Goal: Task Accomplishment & Management: Manage account settings

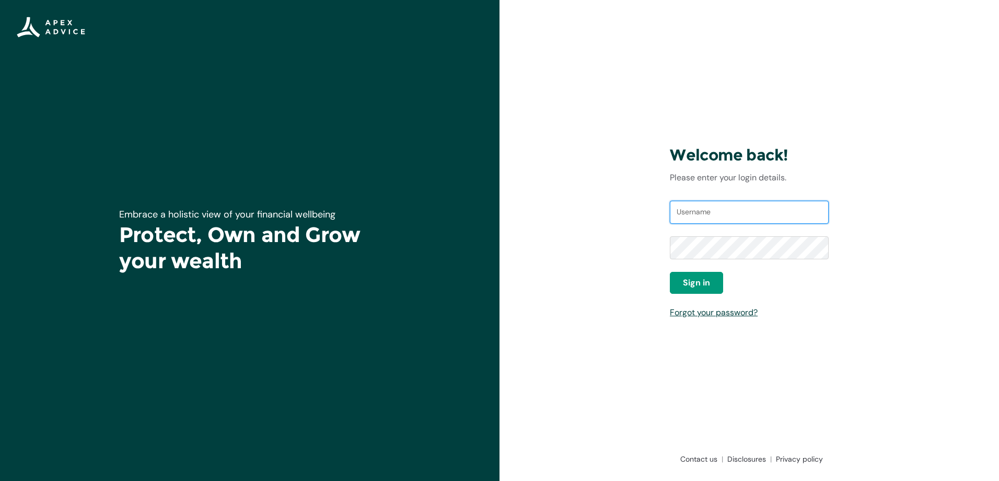
click at [700, 218] on input "Username" at bounding box center [749, 212] width 159 height 23
click at [700, 217] on input "Username" at bounding box center [749, 212] width 159 height 23
type input "justinwadenel88@gmail.com"
click at [678, 279] on button "Sign in" at bounding box center [696, 283] width 53 height 22
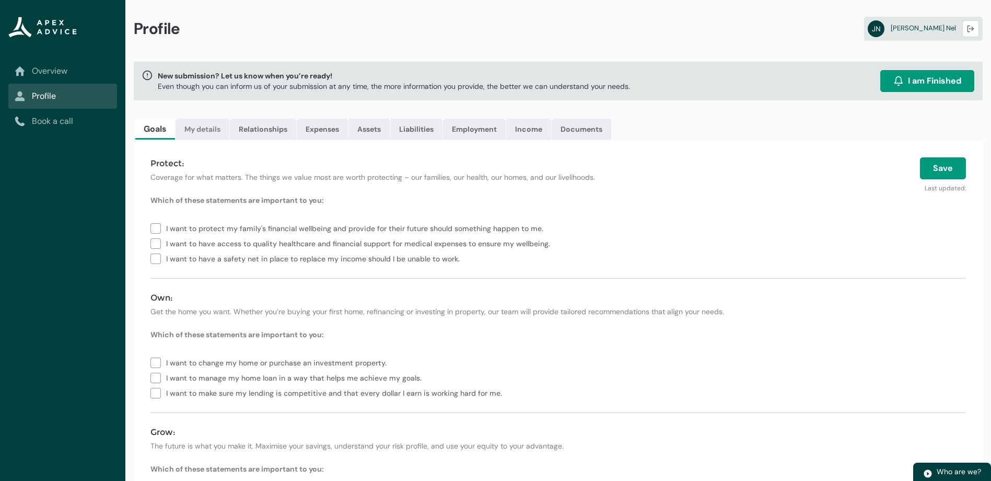
click at [214, 127] on link "My details" at bounding box center [203, 129] width 54 height 21
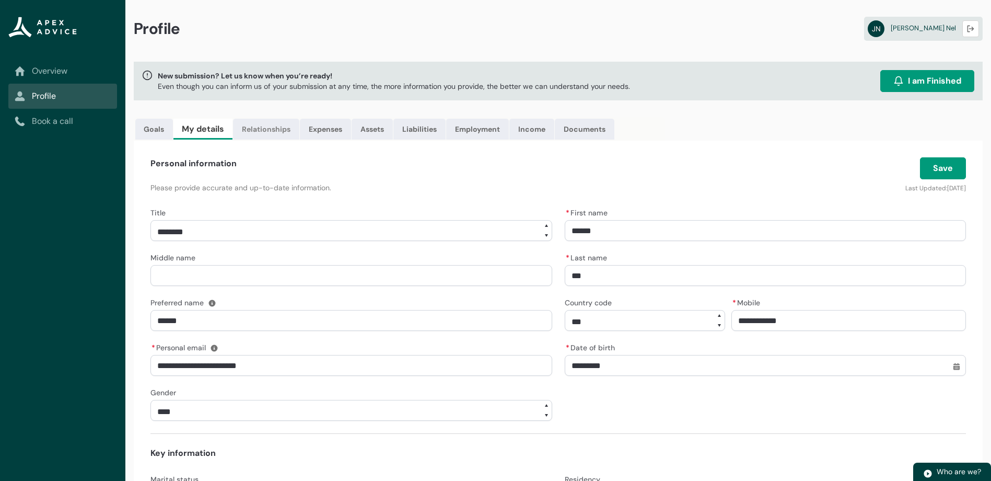
click at [260, 130] on link "Relationships" at bounding box center [266, 129] width 66 height 21
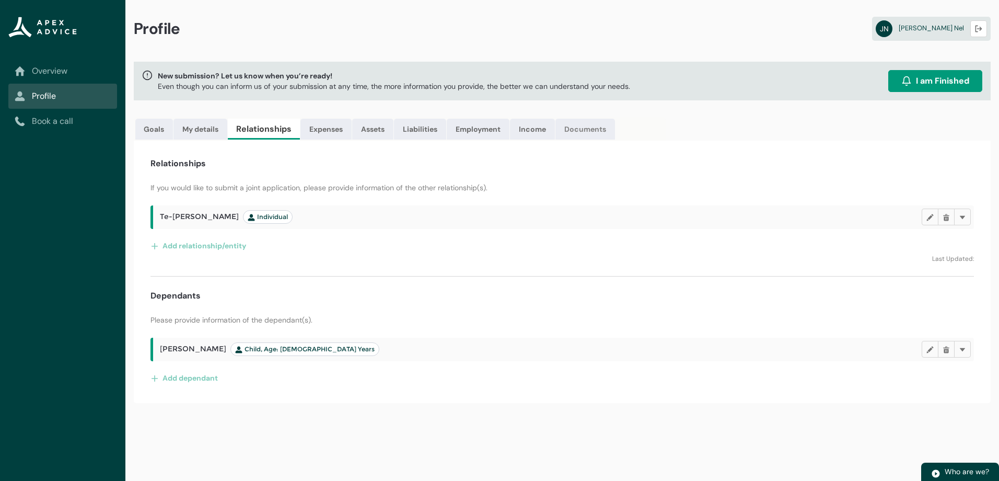
click at [571, 124] on link "Documents" at bounding box center [585, 129] width 60 height 21
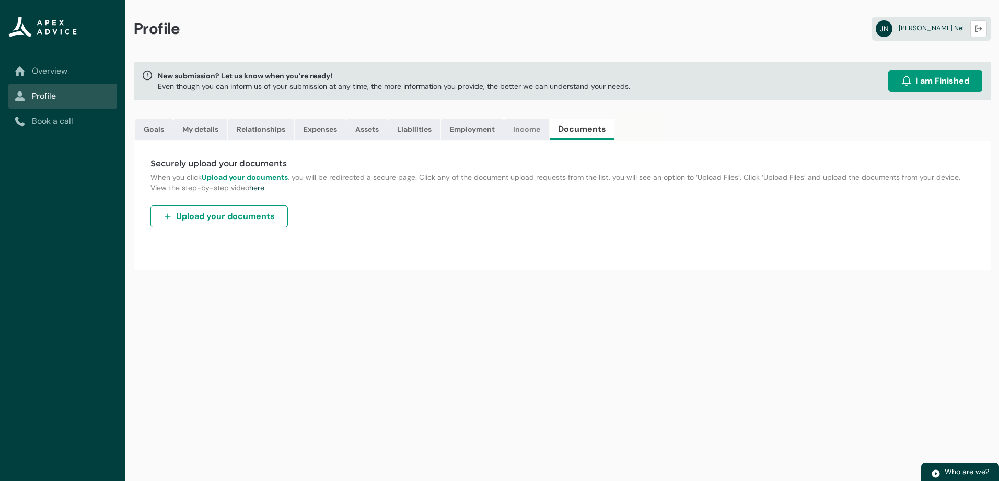
click at [520, 129] on link "Income" at bounding box center [526, 129] width 45 height 21
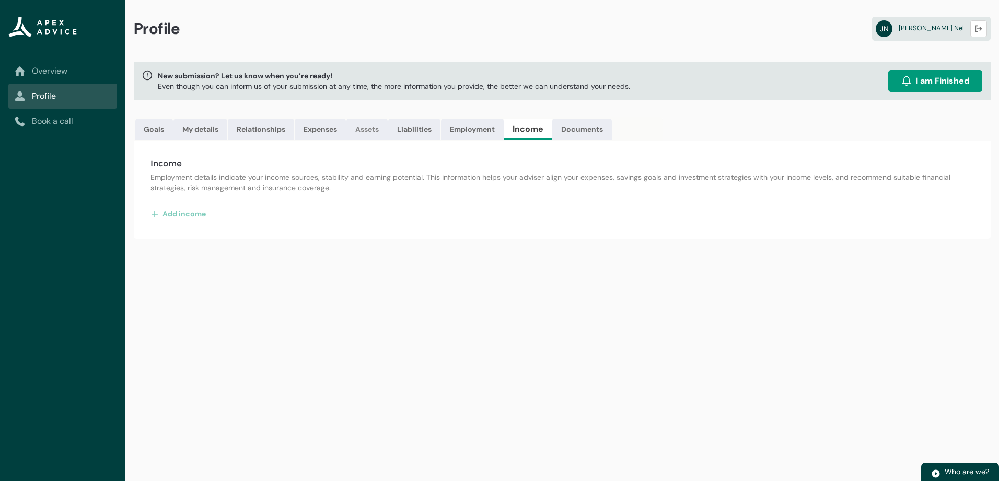
click at [370, 133] on link "Assets" at bounding box center [366, 129] width 41 height 21
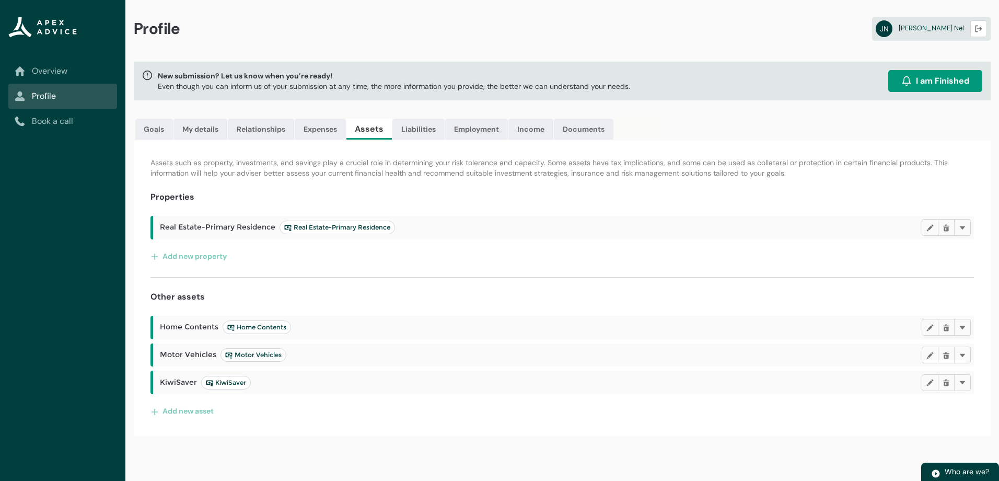
click at [192, 222] on span "Real Estate-Primary Residence Real Estate-Primary Residence" at bounding box center [277, 227] width 235 height 14
click at [300, 227] on span "Real Estate-Primary Residence" at bounding box center [337, 227] width 106 height 8
click at [225, 384] on span "KiwiSaver" at bounding box center [226, 382] width 40 height 8
click at [405, 130] on link "Liabilities" at bounding box center [418, 129] width 52 height 21
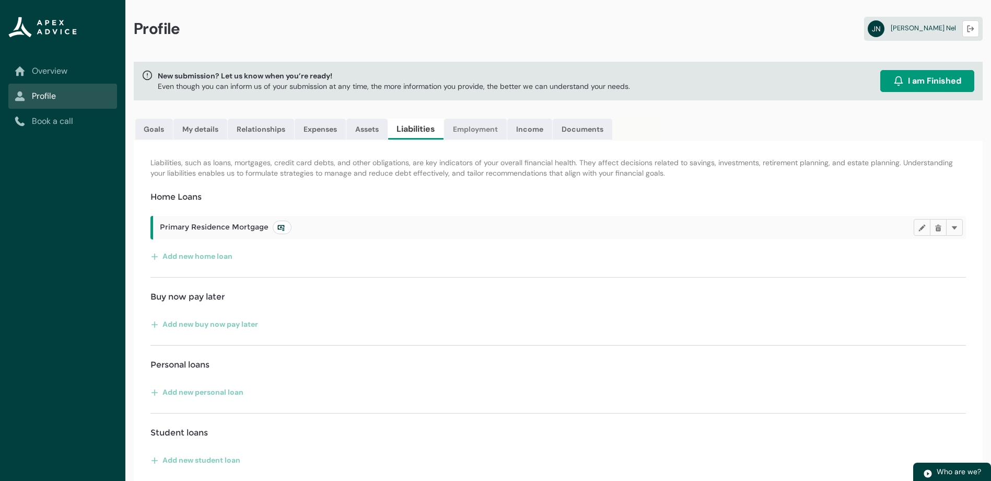
click at [475, 125] on link "Employment" at bounding box center [475, 129] width 63 height 21
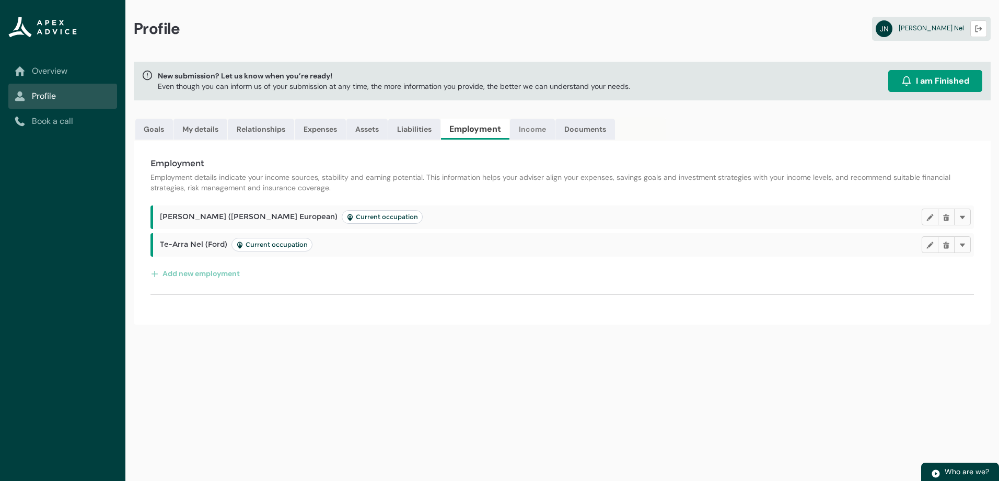
click at [527, 132] on link "Income" at bounding box center [532, 129] width 45 height 21
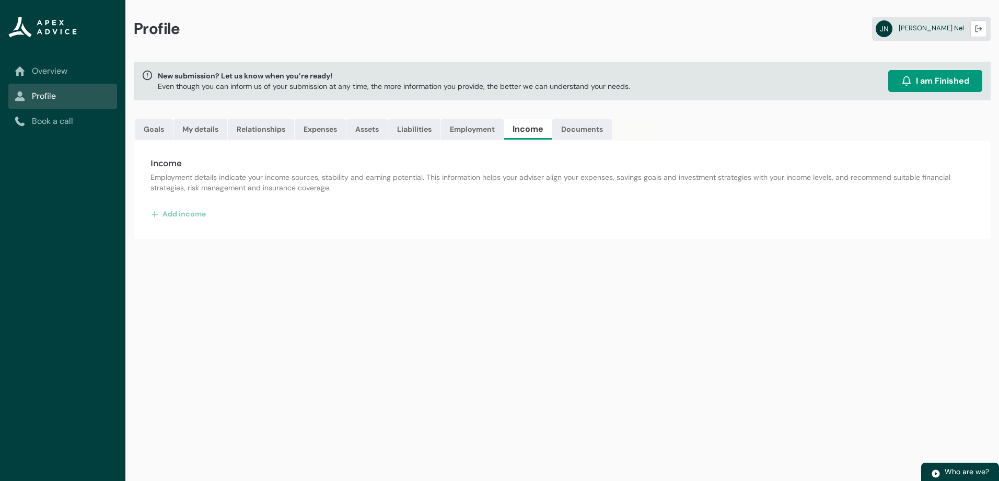
click at [37, 71] on link "Overview" at bounding box center [63, 71] width 96 height 13
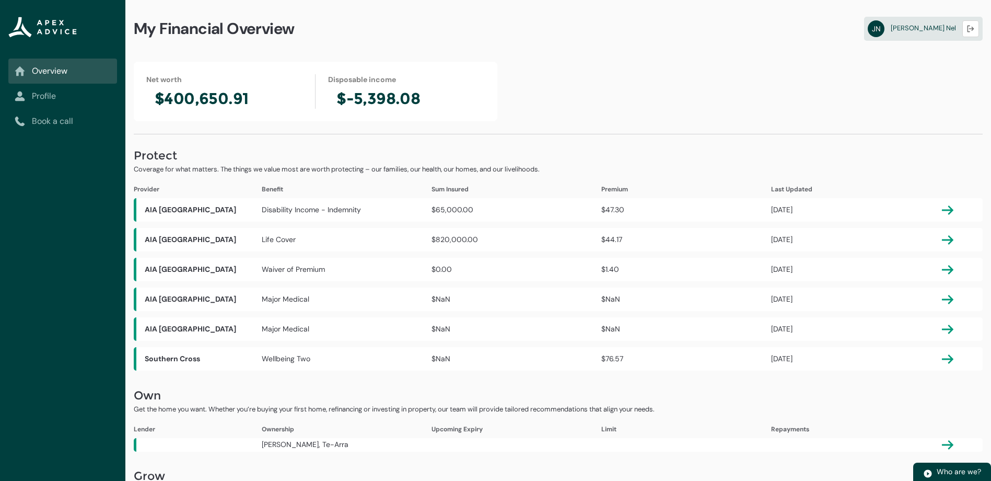
click at [51, 101] on link "Profile" at bounding box center [63, 96] width 96 height 13
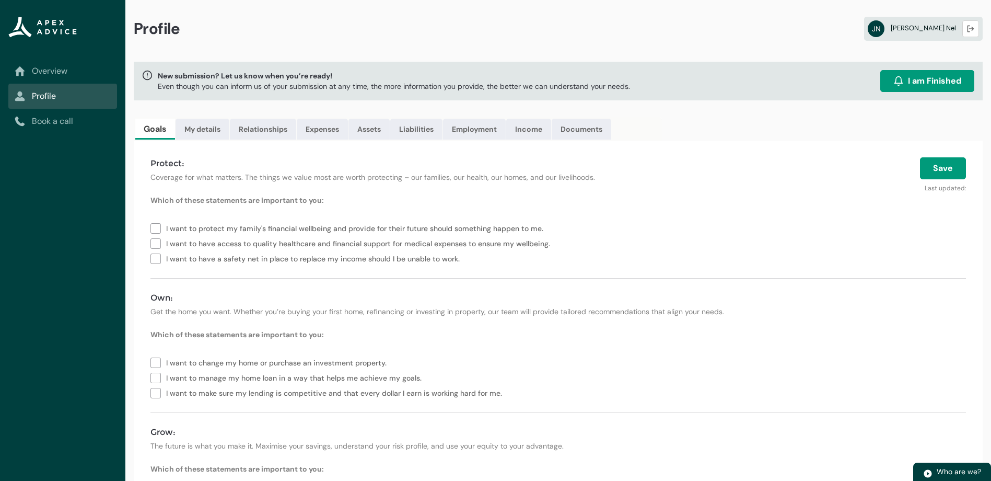
click at [935, 29] on span "Justin Nel" at bounding box center [923, 28] width 65 height 9
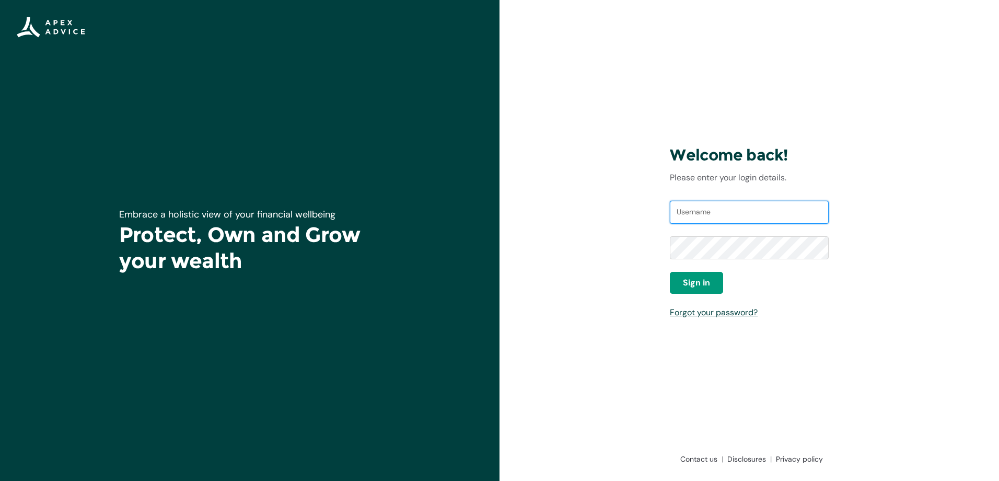
click at [712, 217] on input "Username" at bounding box center [749, 212] width 159 height 23
type input "justinwadenel88@gmail.com"
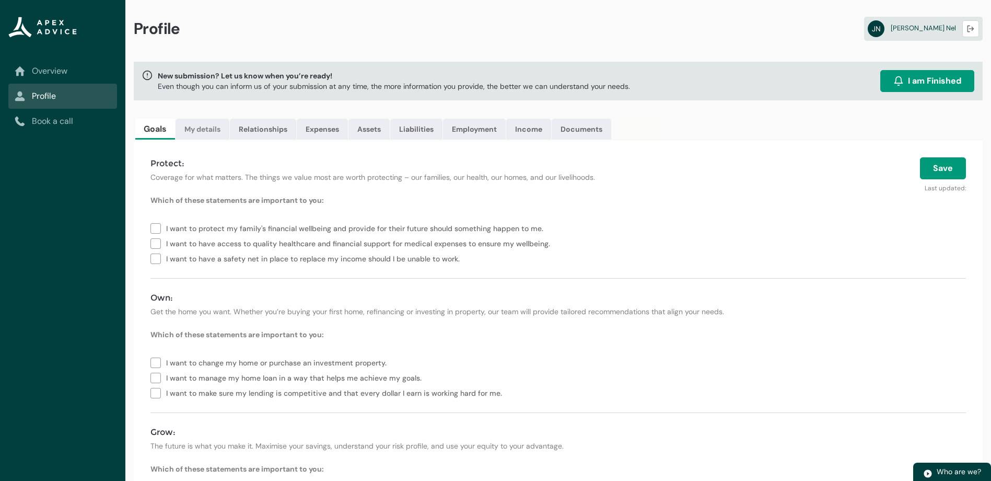
click at [204, 122] on link "My details" at bounding box center [203, 129] width 54 height 21
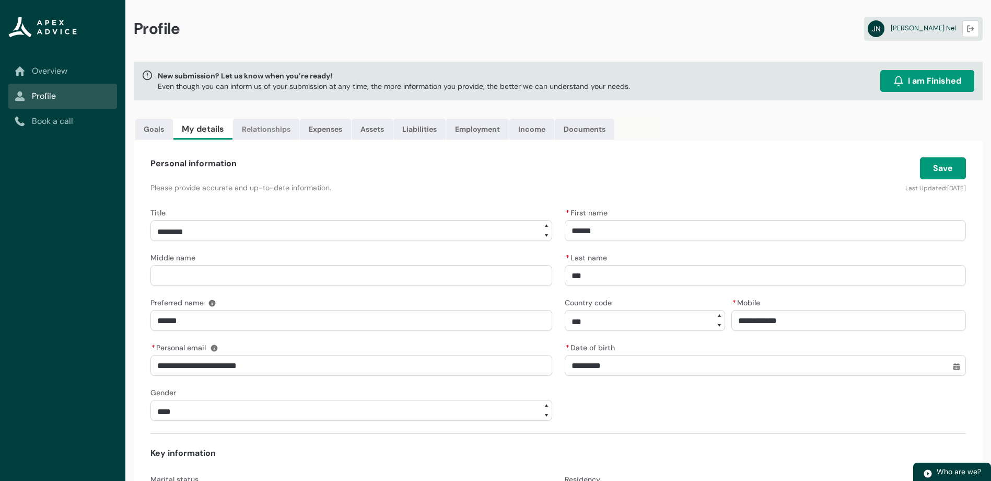
click at [281, 127] on link "Relationships" at bounding box center [266, 129] width 66 height 21
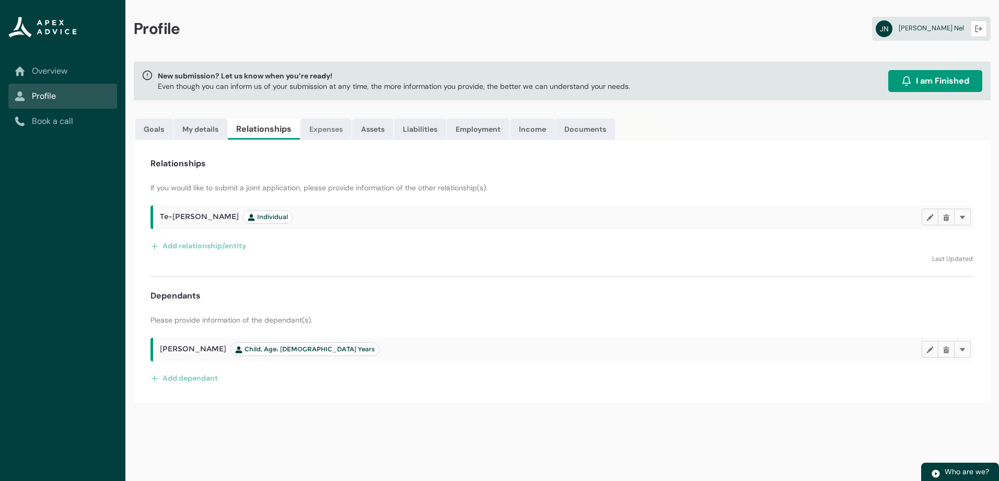
click at [313, 125] on link "Expenses" at bounding box center [325, 129] width 51 height 21
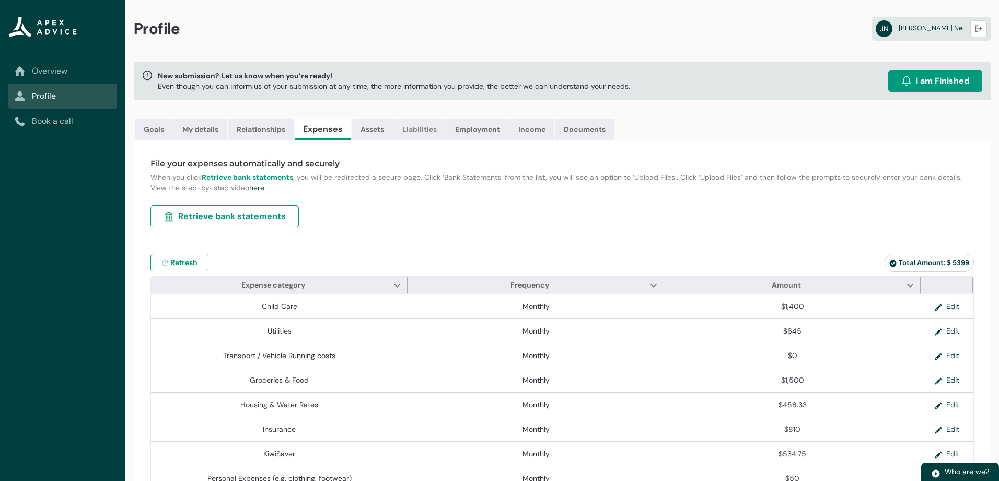
type input "***"
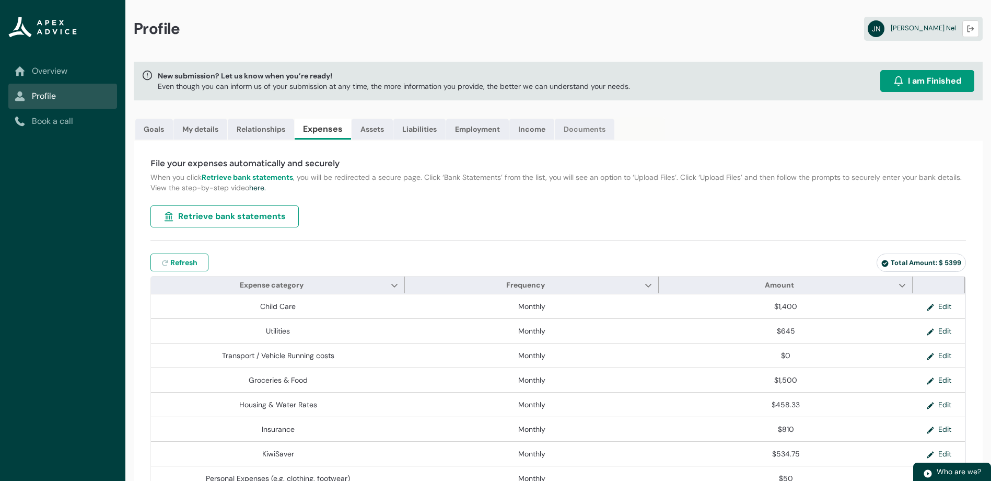
click at [586, 129] on link "Documents" at bounding box center [585, 129] width 60 height 21
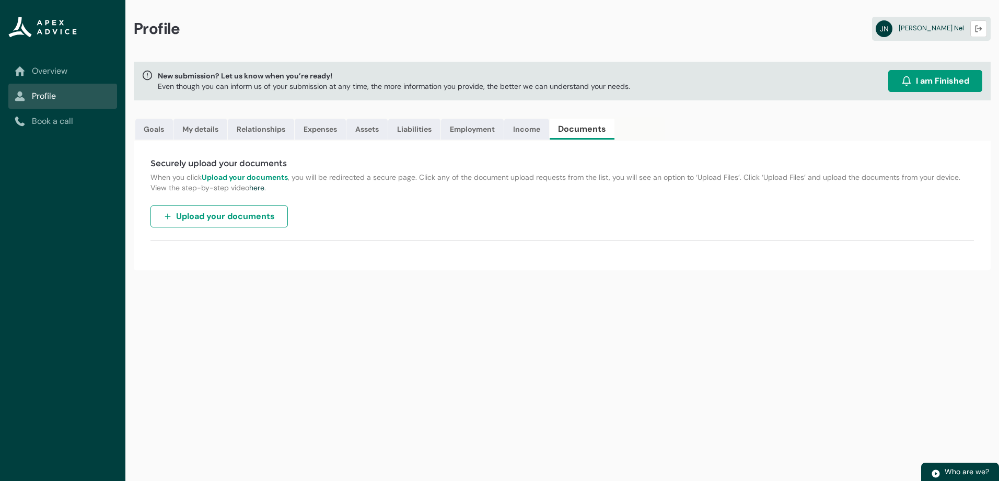
click at [241, 210] on button "Upload your documents" at bounding box center [218, 216] width 137 height 22
click at [48, 67] on link "Overview" at bounding box center [63, 71] width 96 height 13
